Goal: Navigation & Orientation: Go to known website

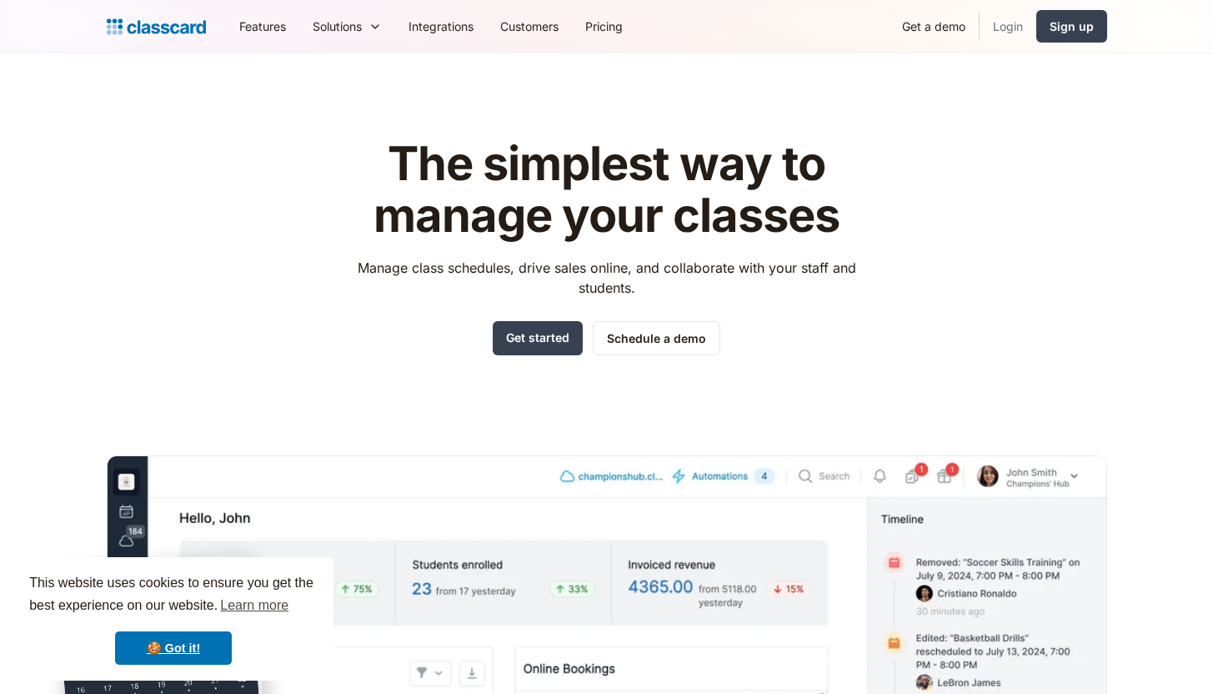
click at [1017, 27] on link "Login" at bounding box center [1008, 27] width 57 height 38
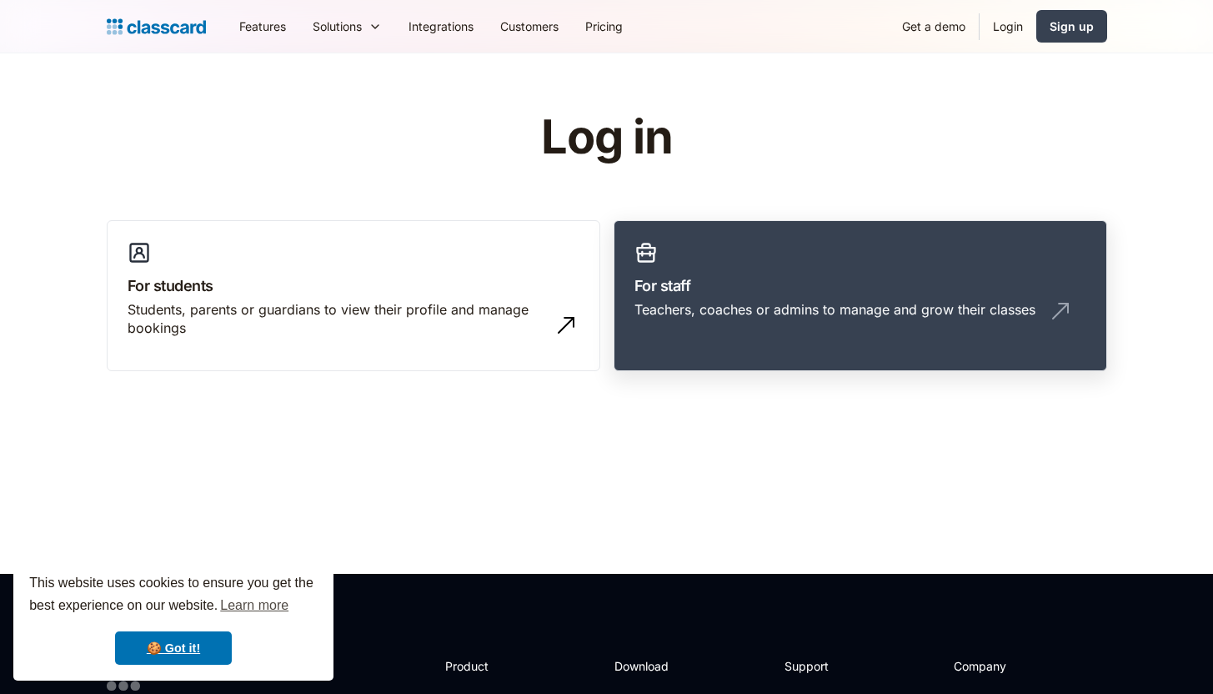
click at [745, 311] on div "Teachers, coaches or admins to manage and grow their classes" at bounding box center [835, 309] width 401 height 18
